Goal: Communication & Community: Answer question/provide support

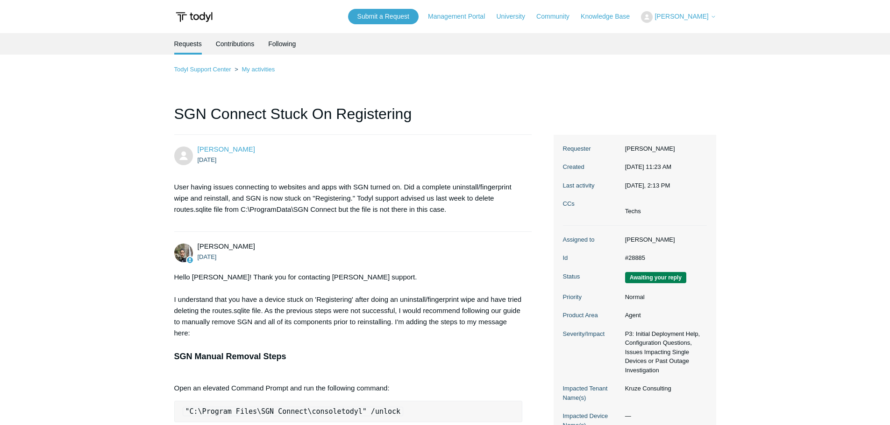
scroll to position [2008, 0]
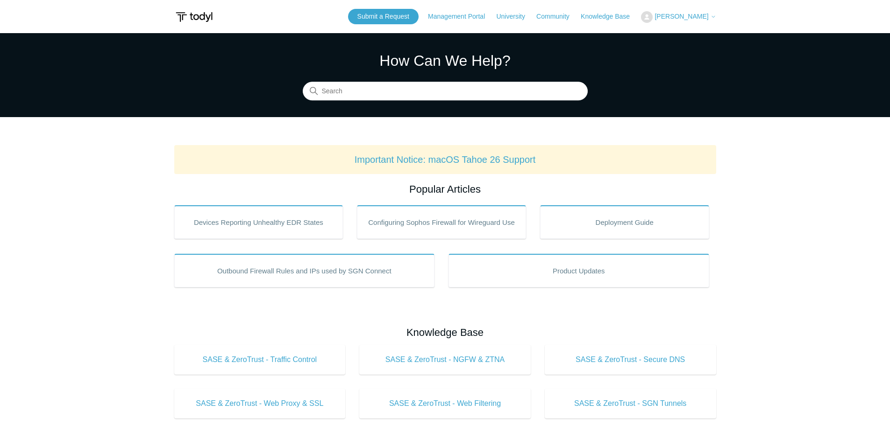
click at [691, 16] on span "[PERSON_NAME]" at bounding box center [681, 16] width 54 height 7
drag, startPoint x: 689, startPoint y: 42, endPoint x: 872, endPoint y: 212, distance: 249.5
click at [692, 13] on span "[PERSON_NAME]" at bounding box center [681, 16] width 54 height 7
click at [694, 40] on link "My Support Requests" at bounding box center [686, 36] width 91 height 16
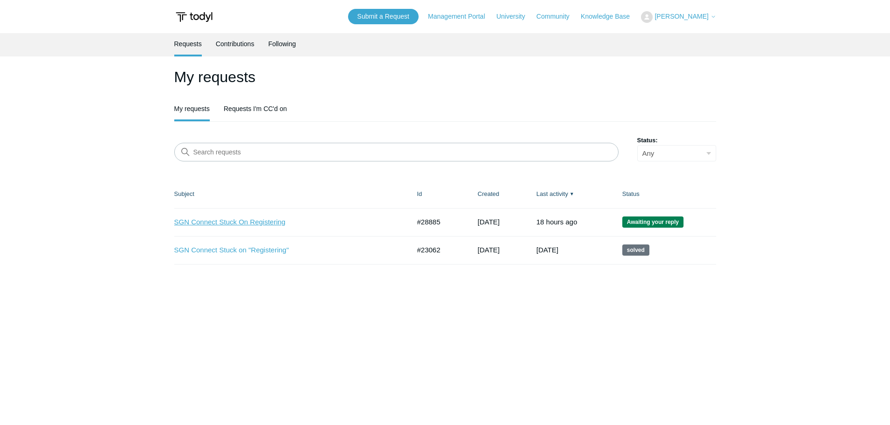
click at [209, 225] on link "SGN Connect Stuck On Registering" at bounding box center [285, 222] width 222 height 11
click at [207, 218] on link "SGN Connect Stuck On Registering" at bounding box center [285, 222] width 222 height 11
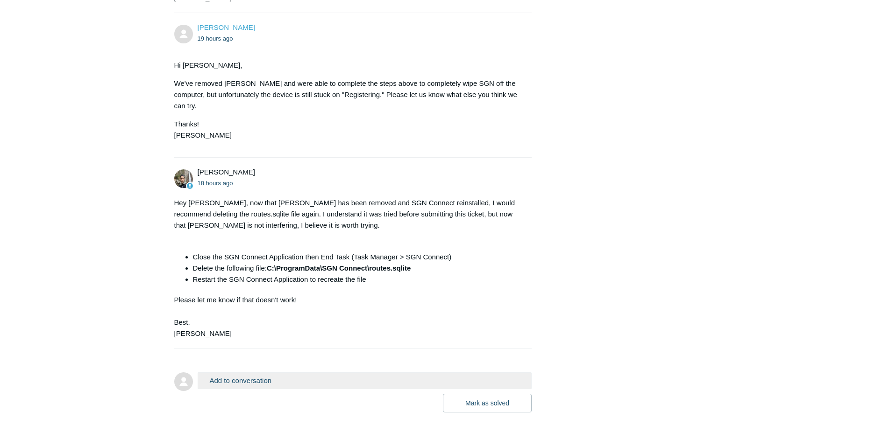
scroll to position [2086, 0]
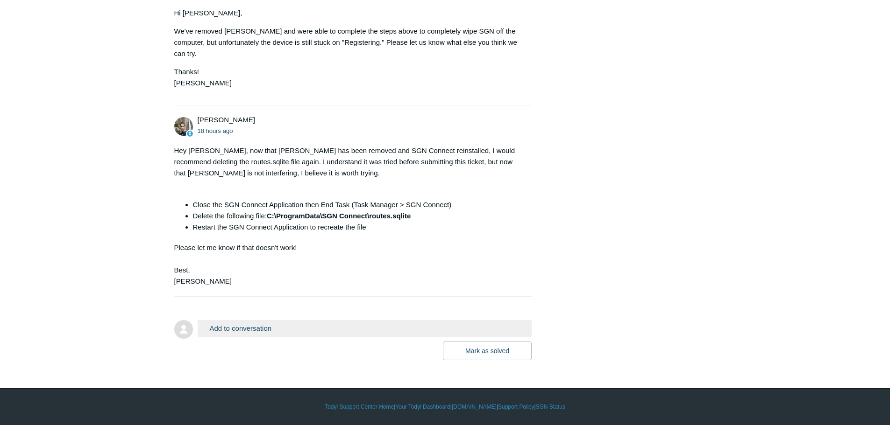
click at [348, 209] on li "Close the SGN Connect Application then End Task (Task Manager > SGN Connect)" at bounding box center [358, 204] width 330 height 11
click at [323, 335] on button "Add to conversation" at bounding box center [365, 328] width 334 height 16
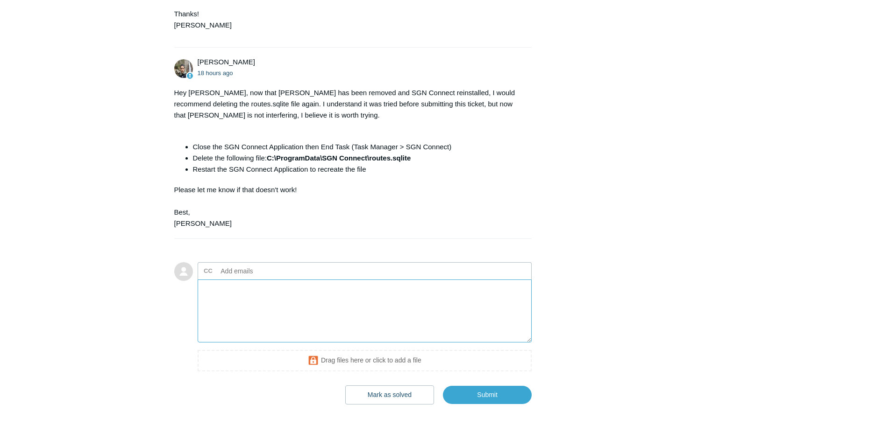
scroll to position [2189, 0]
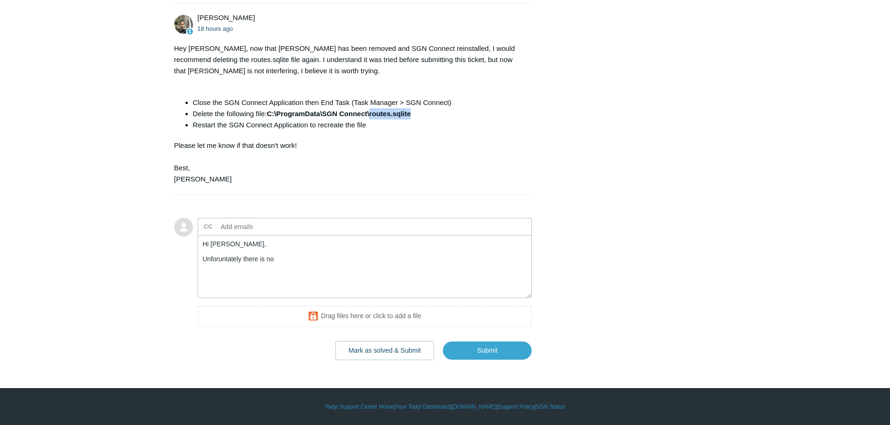
drag, startPoint x: 412, startPoint y: 109, endPoint x: 372, endPoint y: 114, distance: 40.5
click at [372, 114] on li "Delete the following file: C:\ProgramData\SGN Connect\routes.sqlite" at bounding box center [358, 113] width 330 height 11
copy strong "routes.sqlite"
click at [301, 262] on textarea "Hi Michael, Unforuntately there is no" at bounding box center [365, 266] width 334 height 63
paste textarea "routes.sqlite"
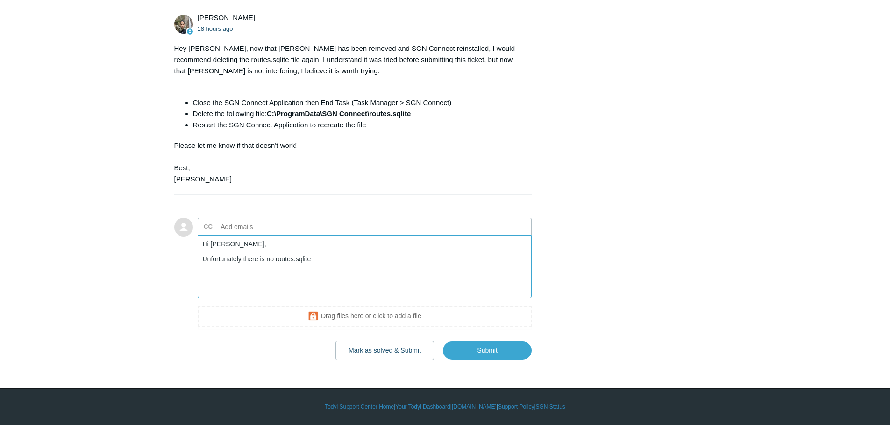
click at [314, 261] on textarea "Hi Michael, Unfortunately there is no routes.sqlite" at bounding box center [365, 266] width 334 height 63
click at [463, 261] on textarea "Hi Michael, Unfortunately there is no routes.sqlite folder for us to remote upo…" at bounding box center [365, 266] width 334 height 63
click at [455, 263] on textarea "Hi Michael, Unfortunately there is no routes.sqlite folder for us to remote upo…" at bounding box center [365, 266] width 334 height 63
click at [456, 260] on textarea "Hi Michael, Unfortunately there is no routes.sqlite folder for us to remote upo…" at bounding box center [365, 266] width 334 height 63
drag, startPoint x: 247, startPoint y: 268, endPoint x: 196, endPoint y: 268, distance: 50.9
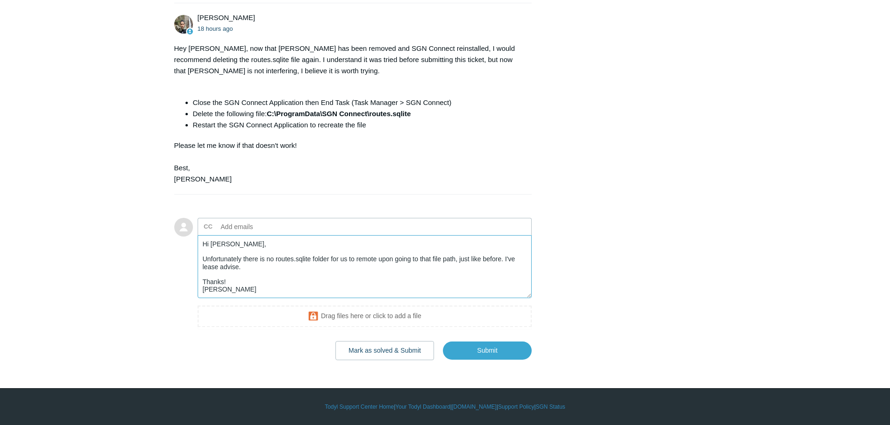
click at [196, 268] on form "Add to conversation CC Add emails Hi Michael, Unfortunately there is no routes.…" at bounding box center [353, 282] width 358 height 156
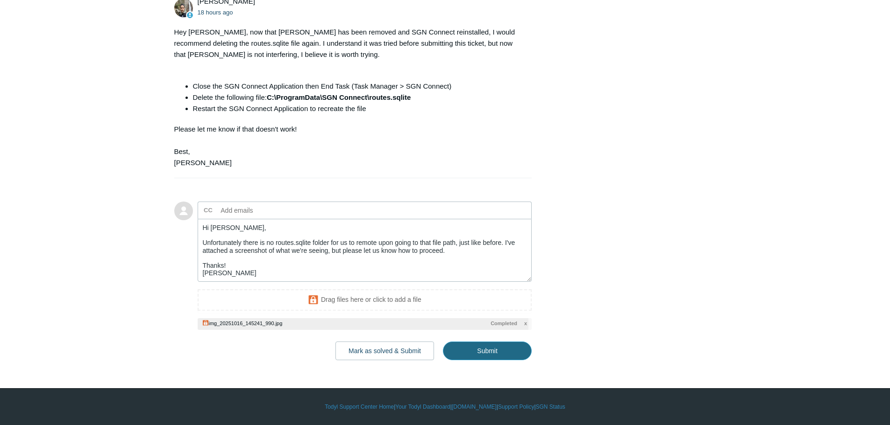
click at [481, 361] on input "Submit" at bounding box center [487, 351] width 89 height 19
type textarea "Hi Michael, Unfortunately there is no routes.sqlite folder for us to remote upo…"
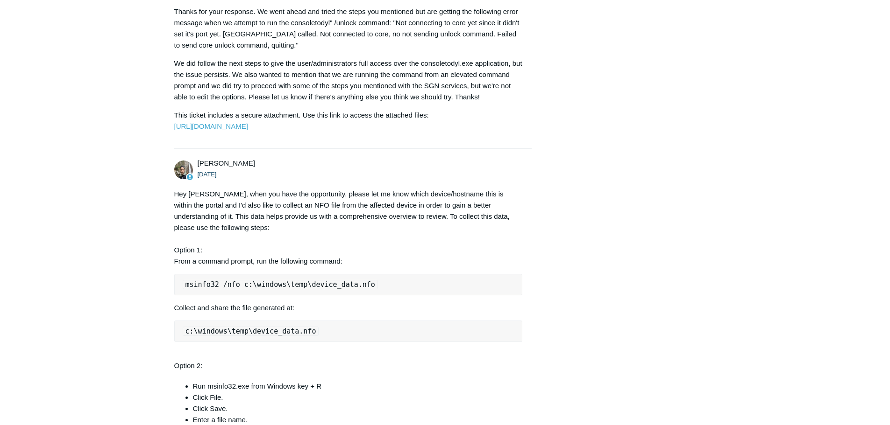
scroll to position [1104, 0]
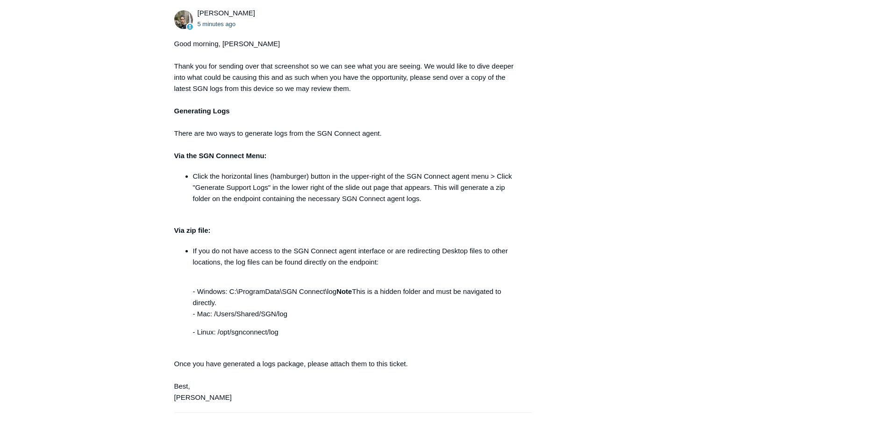
scroll to position [2546, 0]
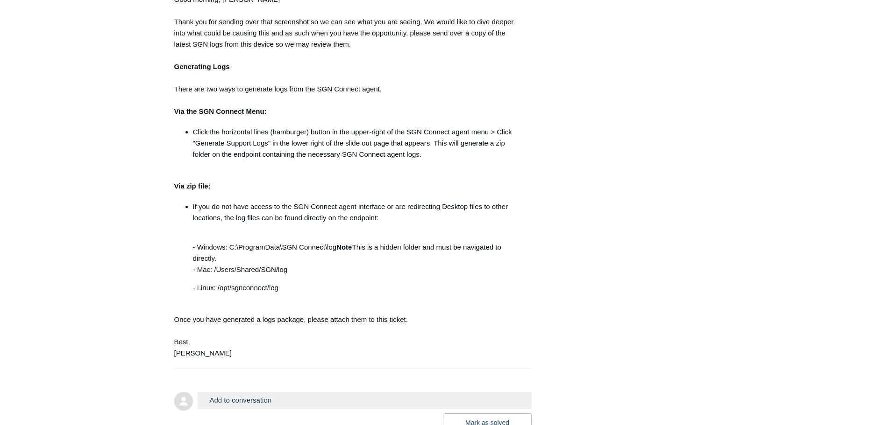
scroll to position [2686, 0]
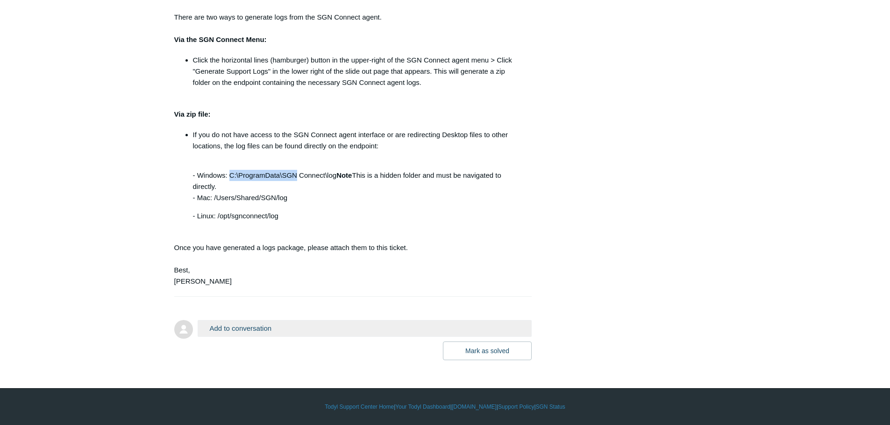
drag, startPoint x: 297, startPoint y: 175, endPoint x: 229, endPoint y: 179, distance: 68.3
click at [229, 179] on p "- Windows: C:\ProgramData\SGN Connect\log Note This is a hidden folder and must…" at bounding box center [358, 181] width 330 height 45
copy p "C:\ProgramData\SGN"
click at [404, 326] on button "Add to conversation" at bounding box center [365, 328] width 334 height 16
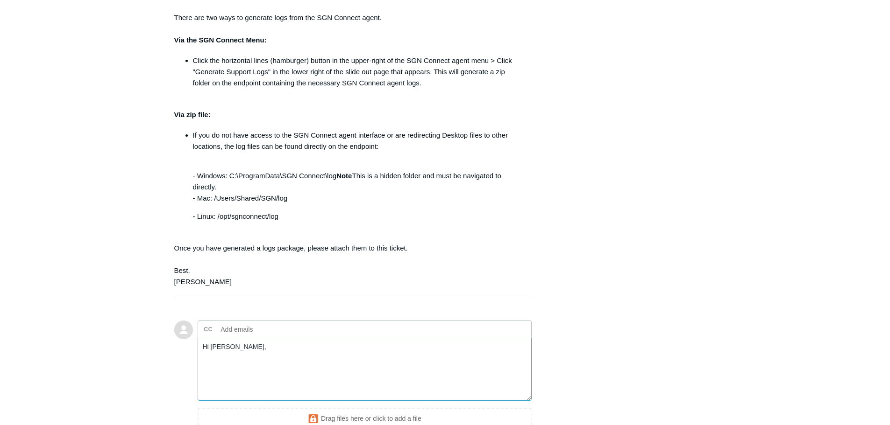
scroll to position [2789, 0]
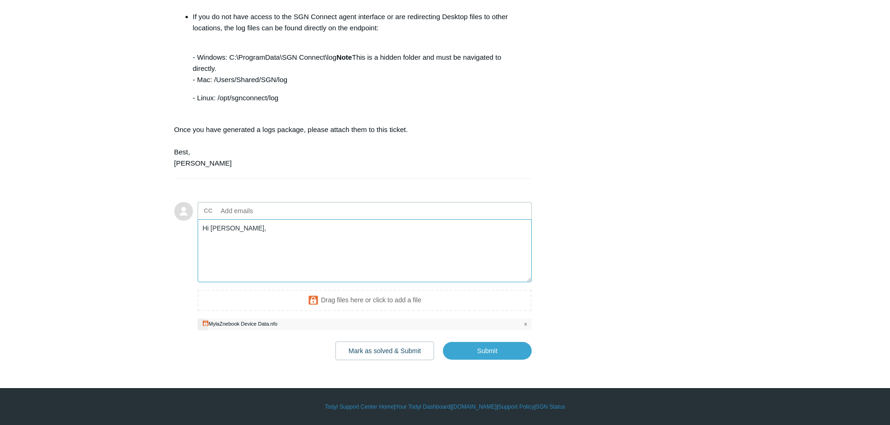
click at [268, 263] on textarea "Hi [PERSON_NAME]," at bounding box center [365, 251] width 334 height 63
click at [268, 264] on textarea "Hi [PERSON_NAME]," at bounding box center [365, 251] width 334 height 63
click at [523, 331] on div at bounding box center [363, 325] width 331 height 12
click at [525, 328] on span "x" at bounding box center [525, 324] width 3 height 8
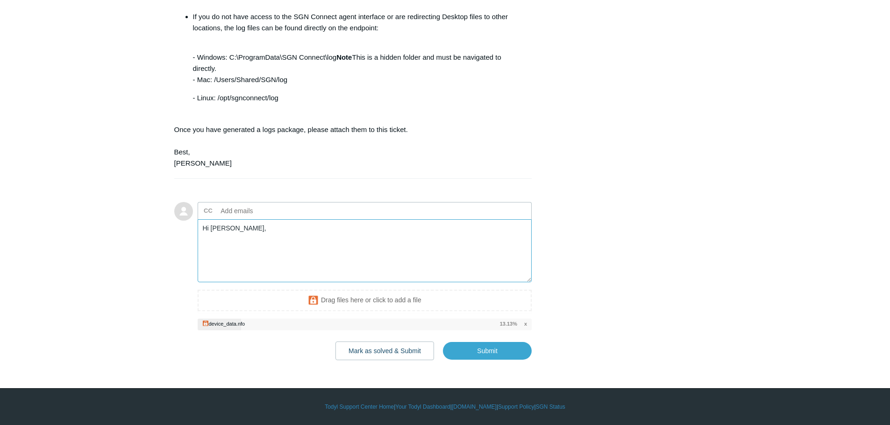
click at [280, 268] on textarea "Hi [PERSON_NAME]," at bounding box center [365, 251] width 334 height 63
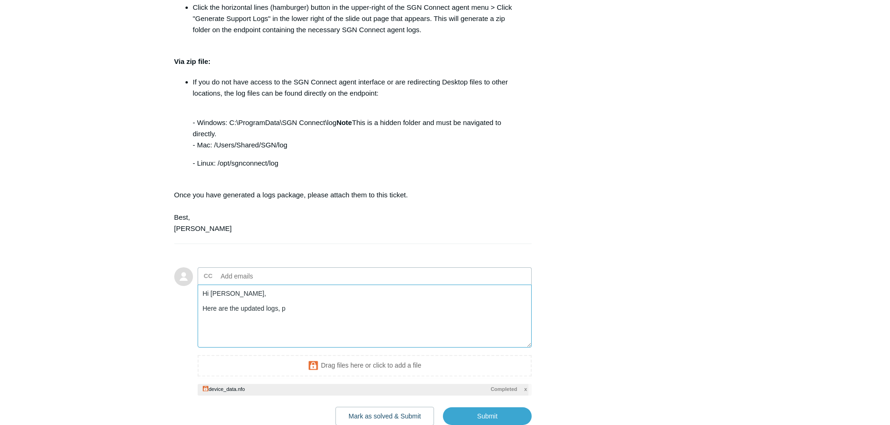
scroll to position [2805, 0]
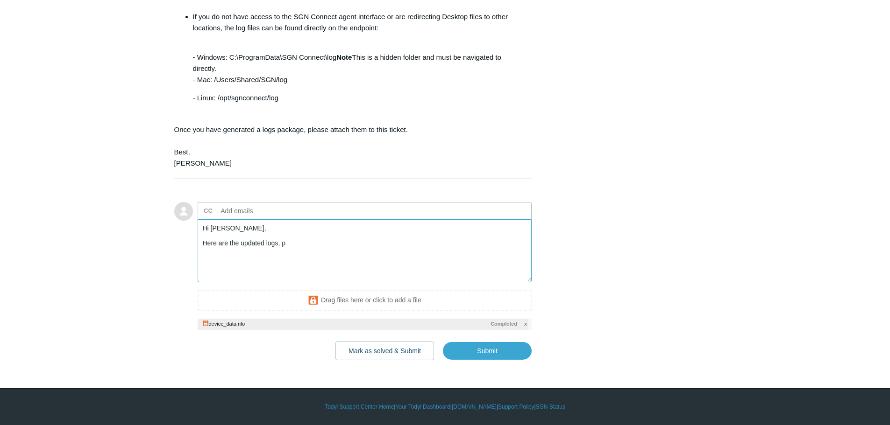
click at [295, 248] on textarea "Hi Michael, Here are the updated logs, p" at bounding box center [365, 251] width 334 height 63
click at [290, 242] on textarea "Hi Michael, Here are the updated logs, p" at bounding box center [365, 251] width 334 height 63
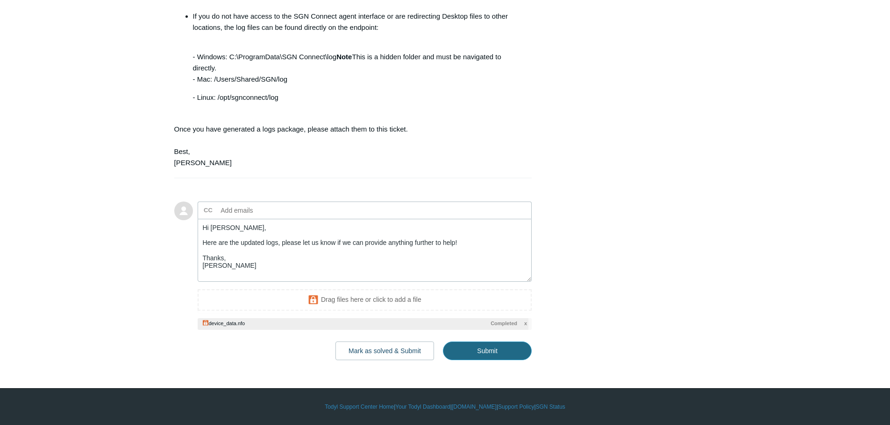
click at [483, 354] on input "Submit" at bounding box center [487, 351] width 89 height 19
type textarea "Hi Michael, Here are the updated logs, please let us know if we can provide any…"
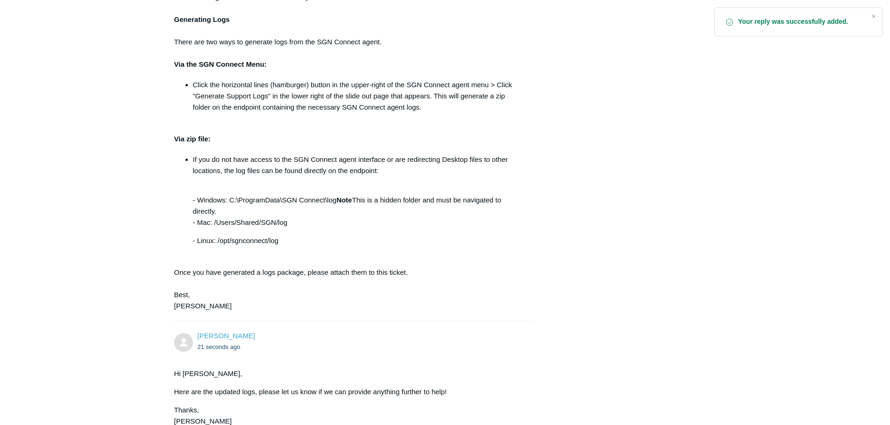
scroll to position [2861, 0]
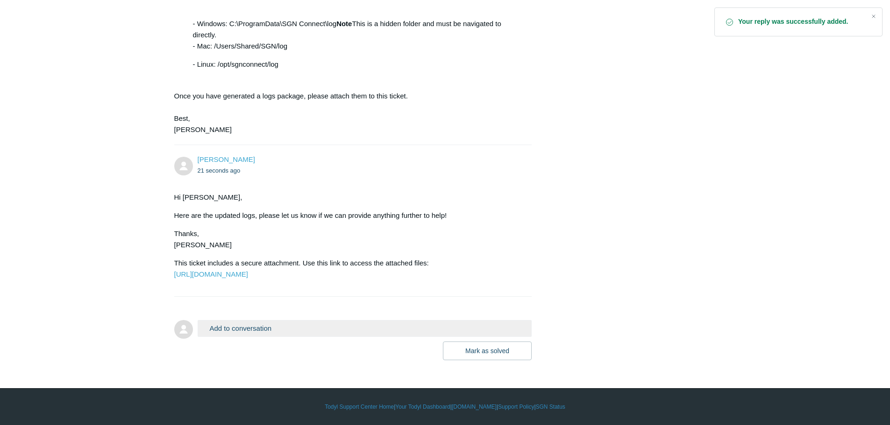
drag, startPoint x: 560, startPoint y: 294, endPoint x: 487, endPoint y: 289, distance: 73.5
click at [412, 302] on div at bounding box center [353, 301] width 358 height 9
drag, startPoint x: 749, startPoint y: 244, endPoint x: 742, endPoint y: 243, distance: 7.1
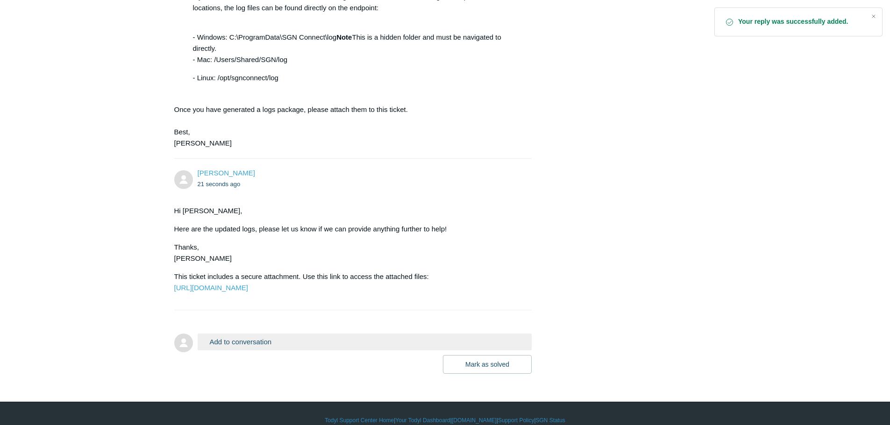
scroll to position [2674, 0]
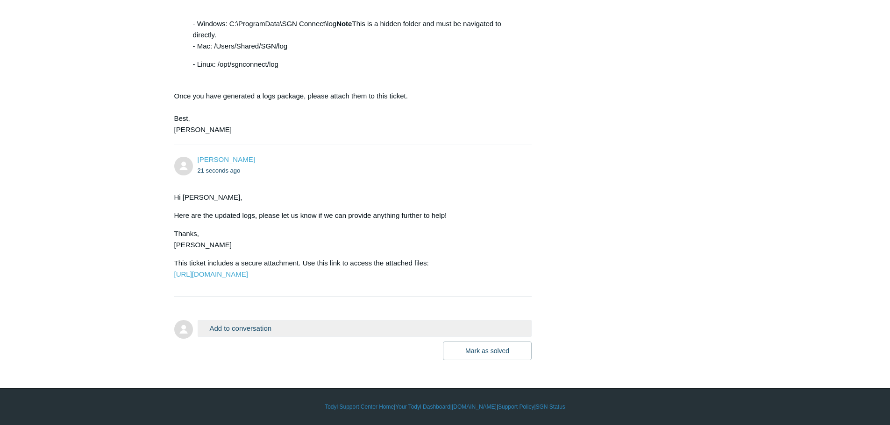
scroll to position [2861, 0]
